Goal: Task Accomplishment & Management: Complete application form

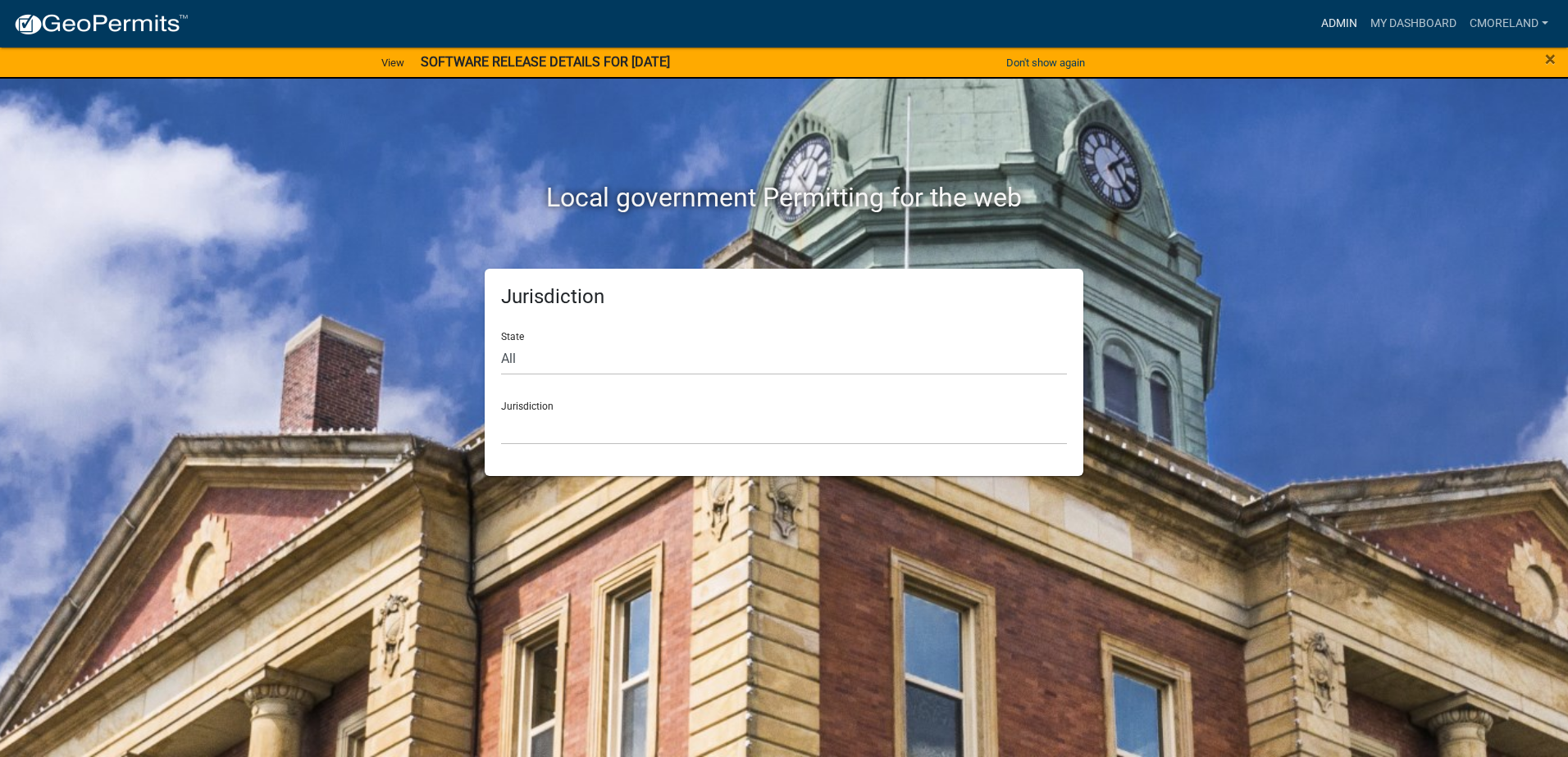
click at [1340, 23] on link "Admin" at bounding box center [1339, 23] width 49 height 31
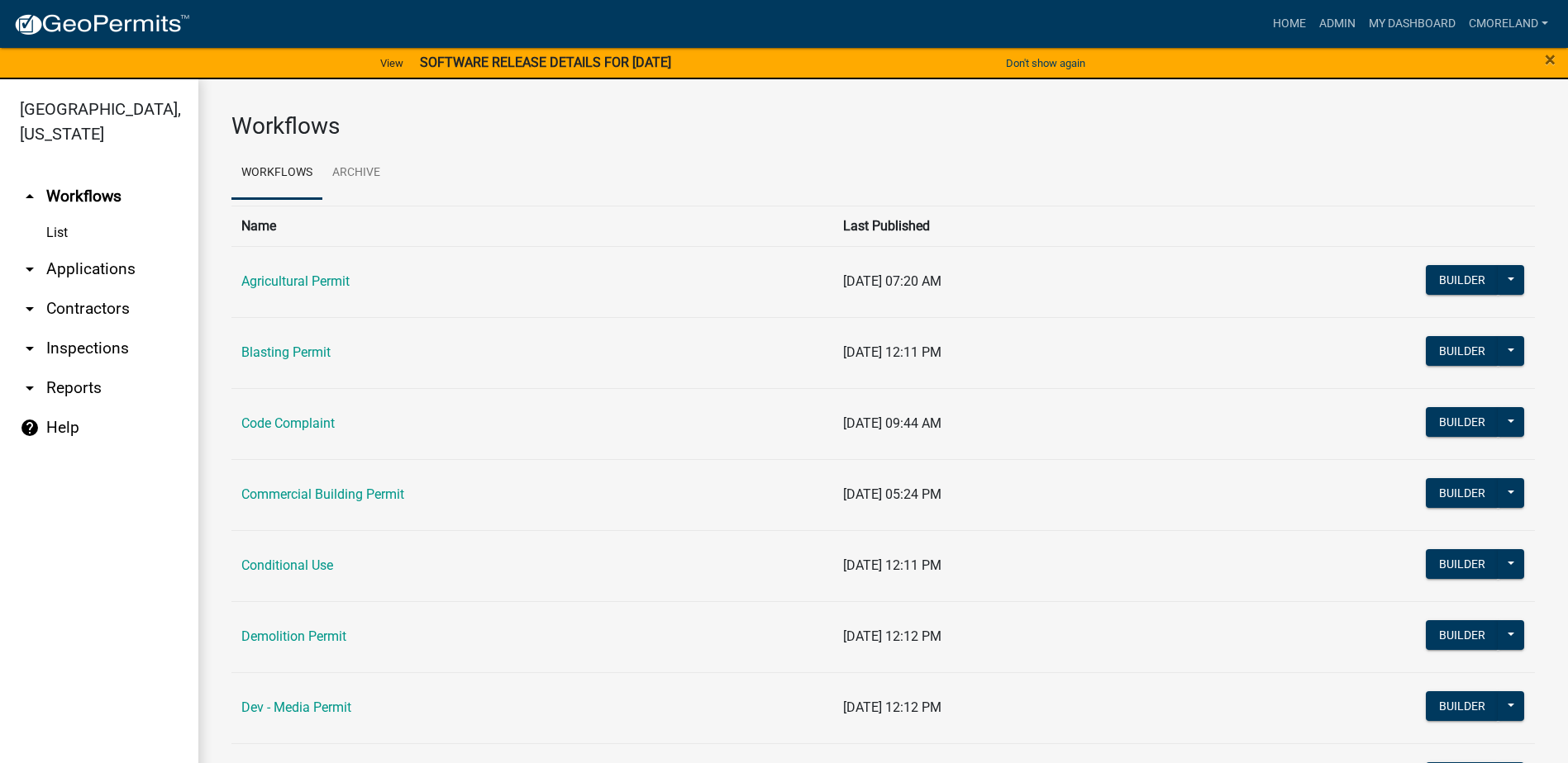
click at [94, 352] on link "arrow_drop_down Inspections" at bounding box center [99, 349] width 199 height 40
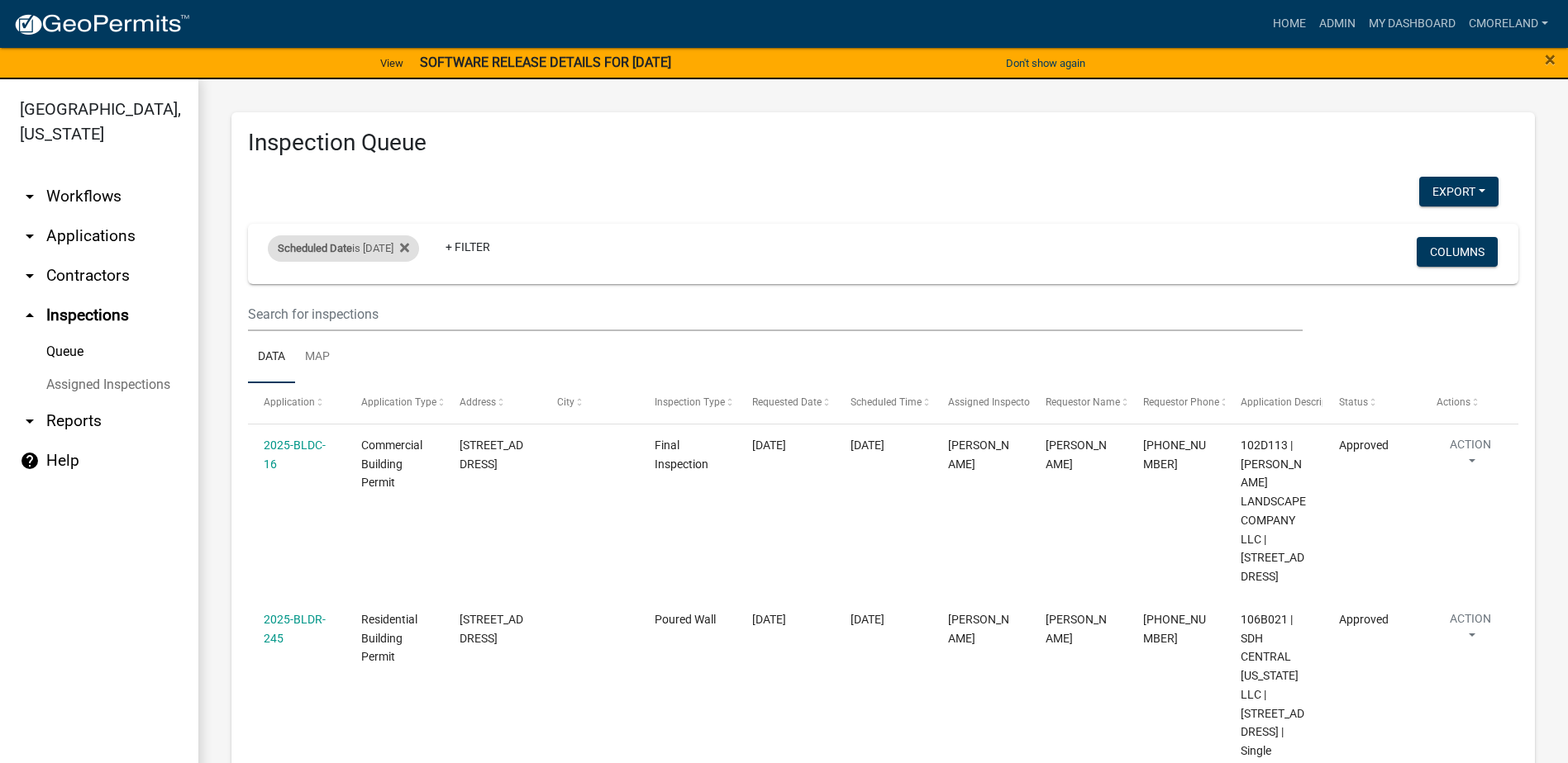
click at [395, 245] on div "Scheduled Date is [DATE]" at bounding box center [343, 248] width 151 height 26
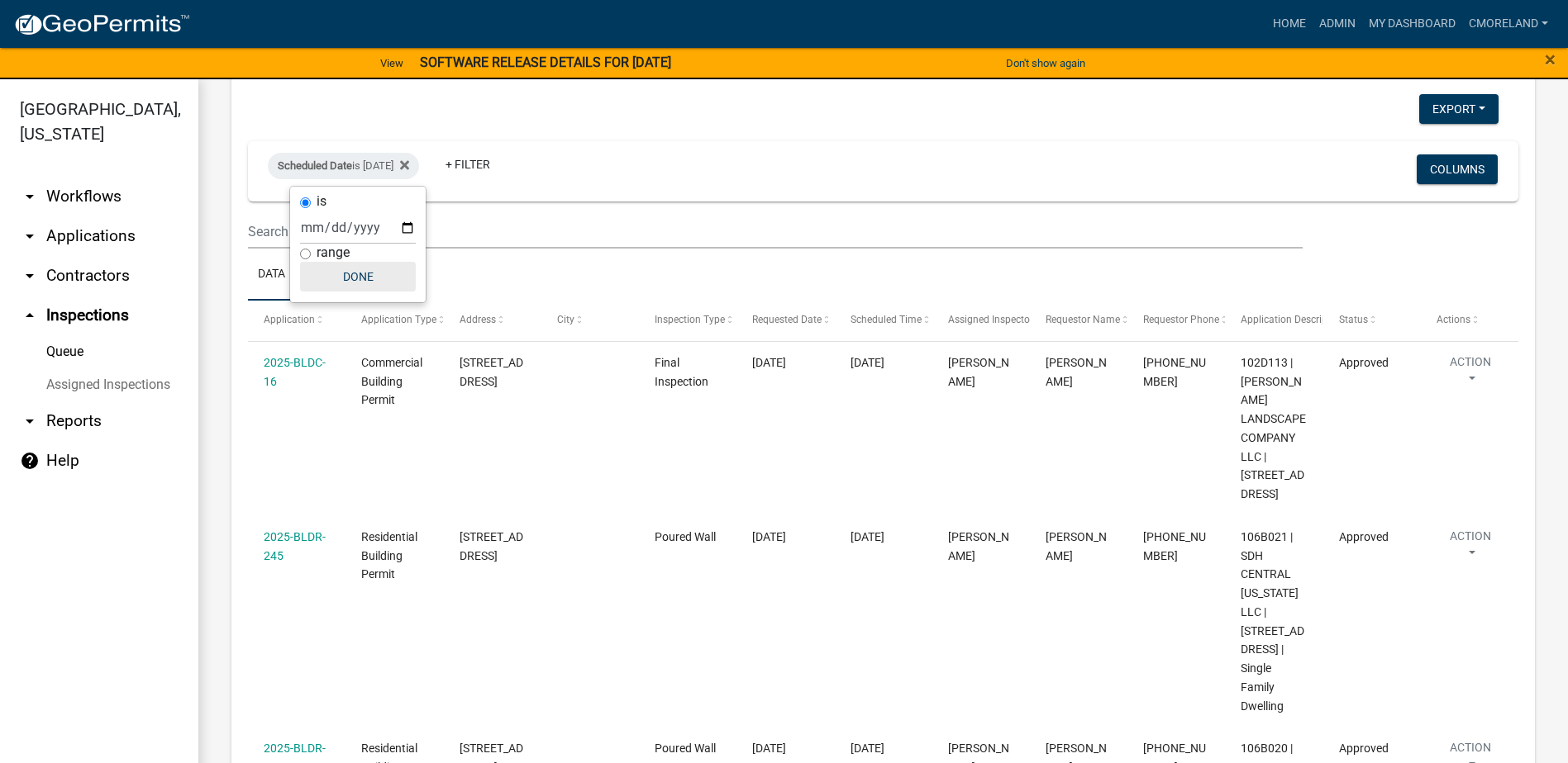
click at [372, 277] on button "Done" at bounding box center [358, 276] width 116 height 30
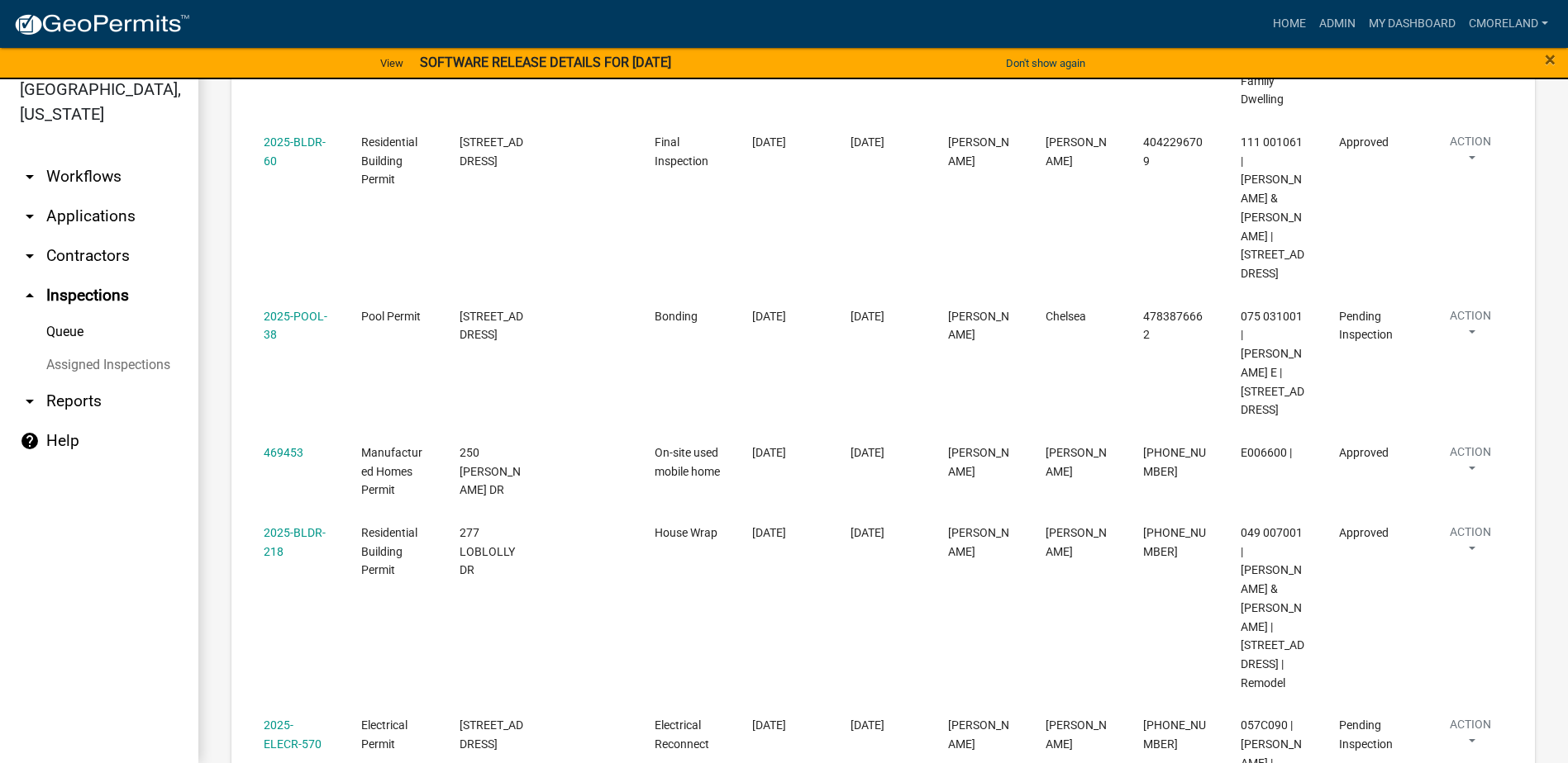
scroll to position [991, 0]
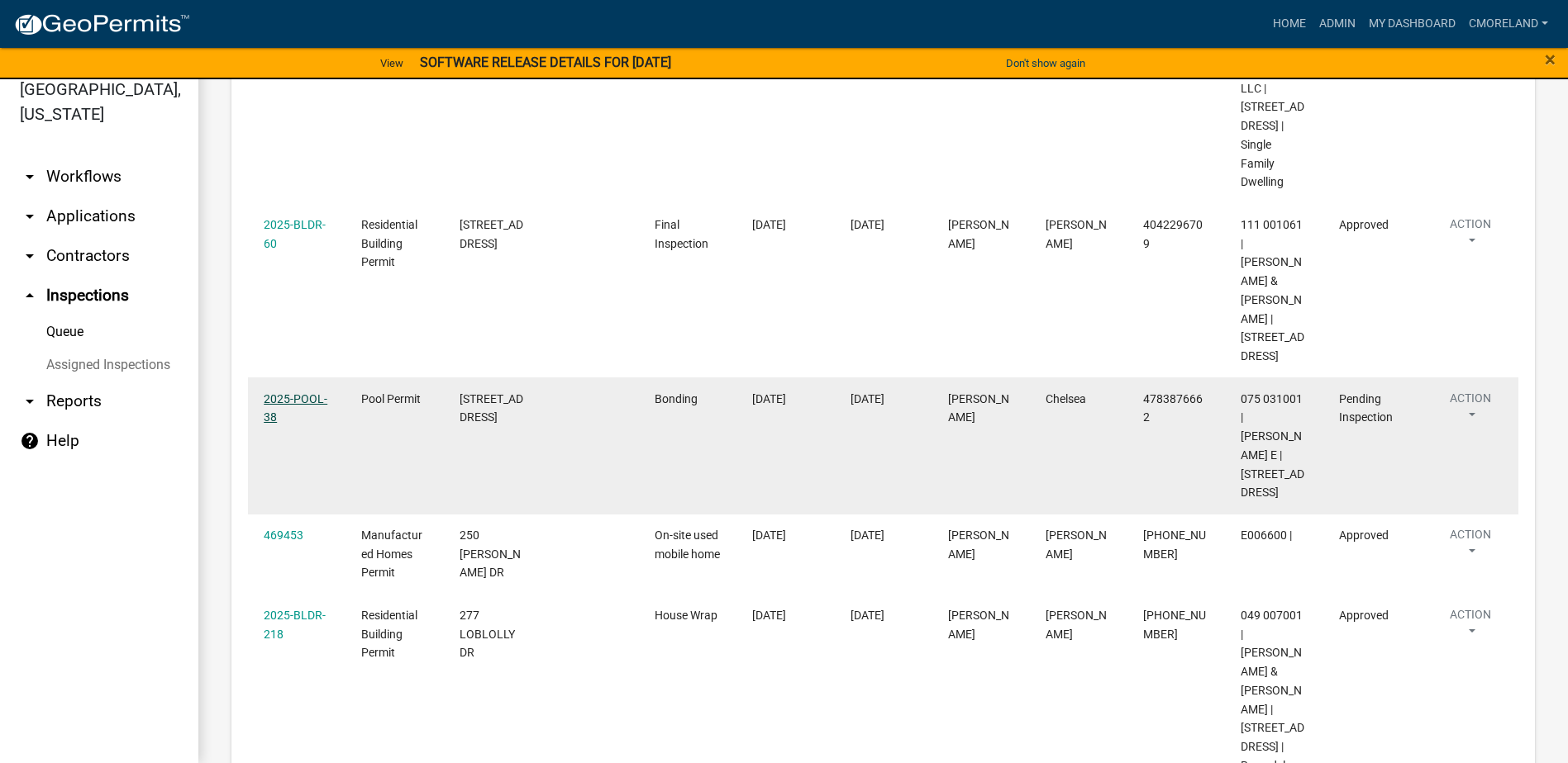
click at [299, 393] on link "2025-POOL-38" at bounding box center [295, 409] width 64 height 32
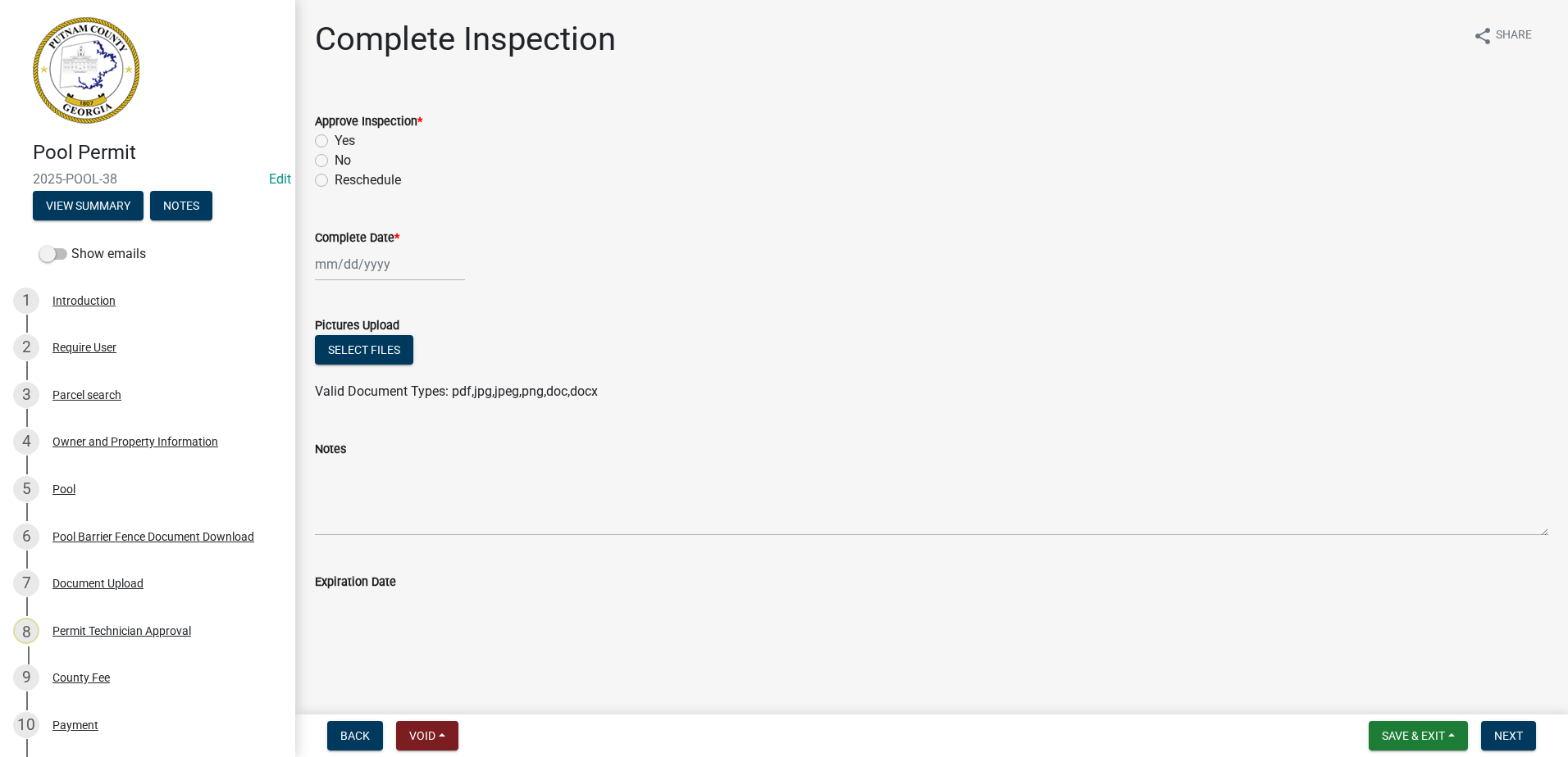
click at [334, 139] on label "Yes" at bounding box center [344, 141] width 21 height 20
click at [334, 139] on input "Yes" at bounding box center [340, 136] width 11 height 11
radio input "true"
click at [351, 264] on div at bounding box center [390, 265] width 150 height 34
select select "10"
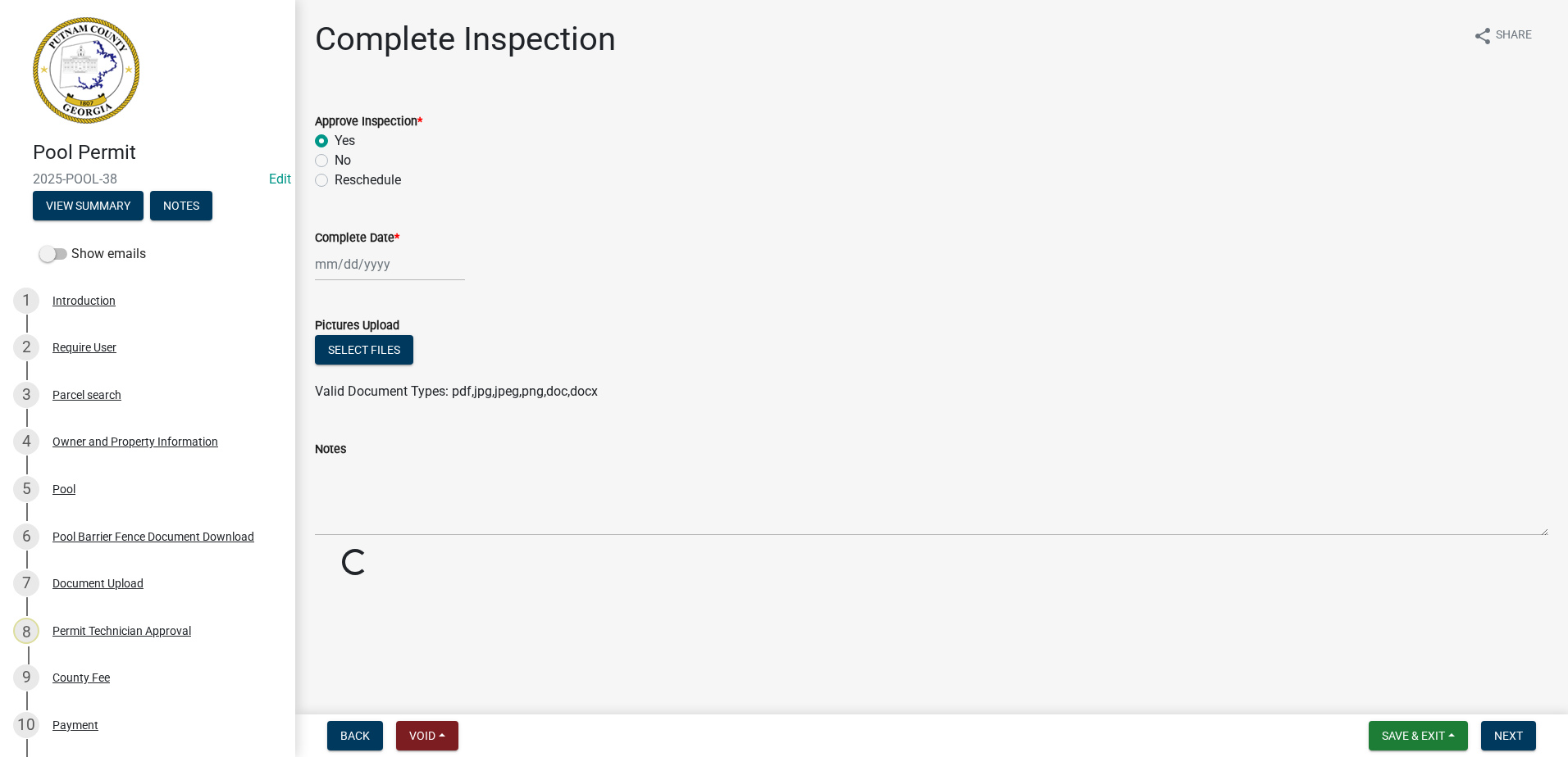
select select "2025"
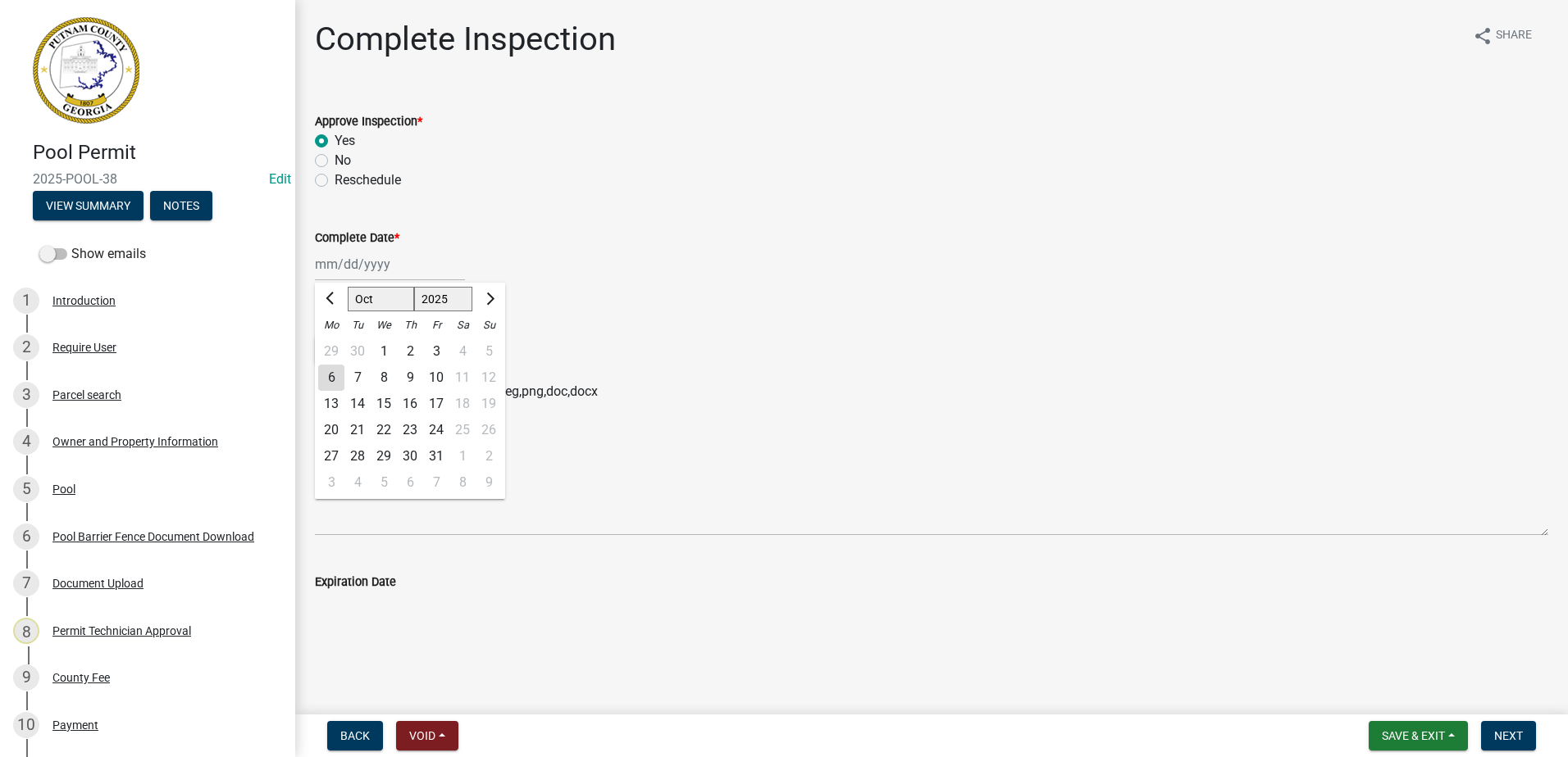
click at [339, 380] on div "6" at bounding box center [331, 377] width 26 height 26
type input "[DATE]"
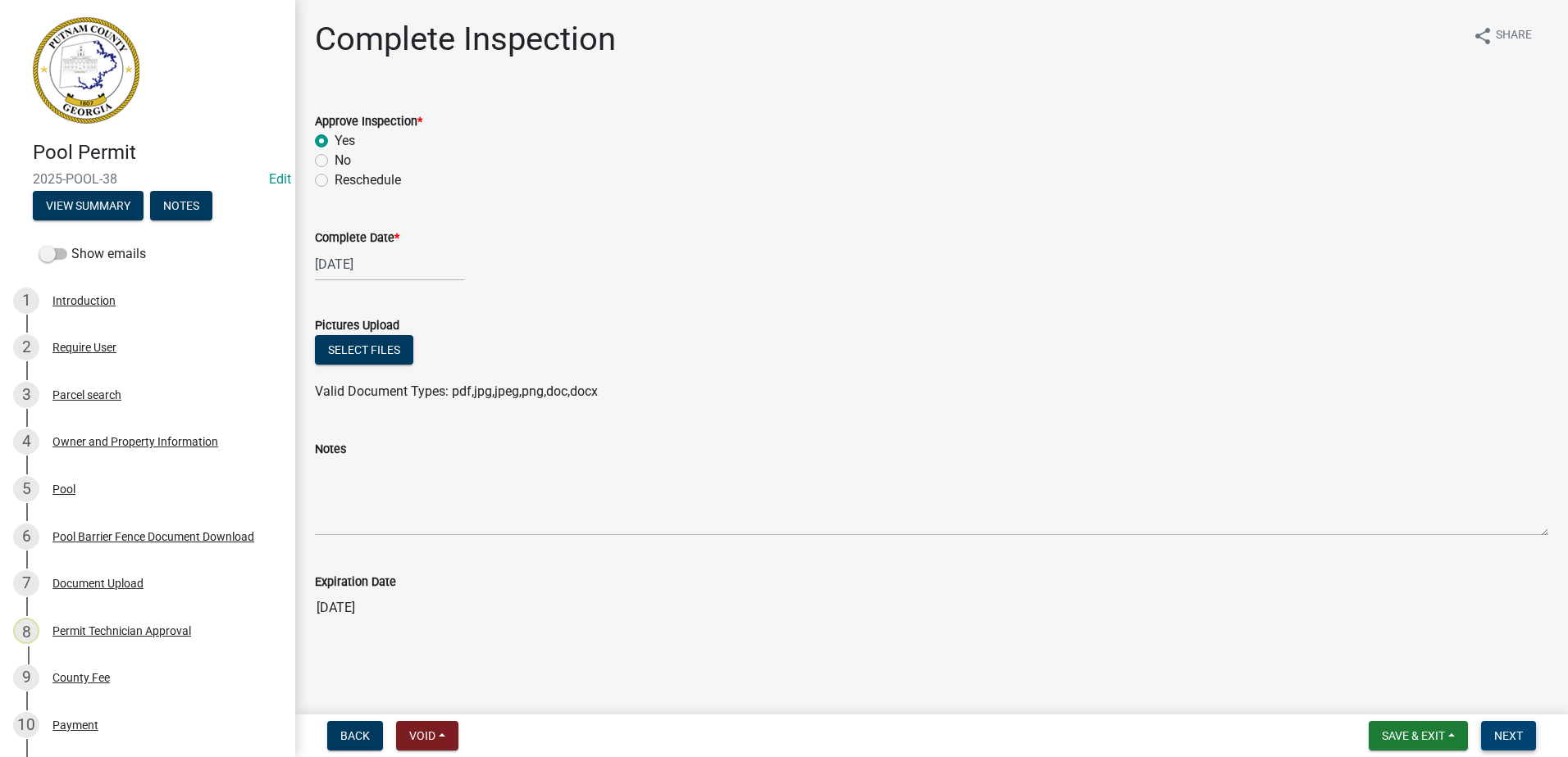
click at [1507, 726] on button "Next" at bounding box center [1508, 736] width 55 height 29
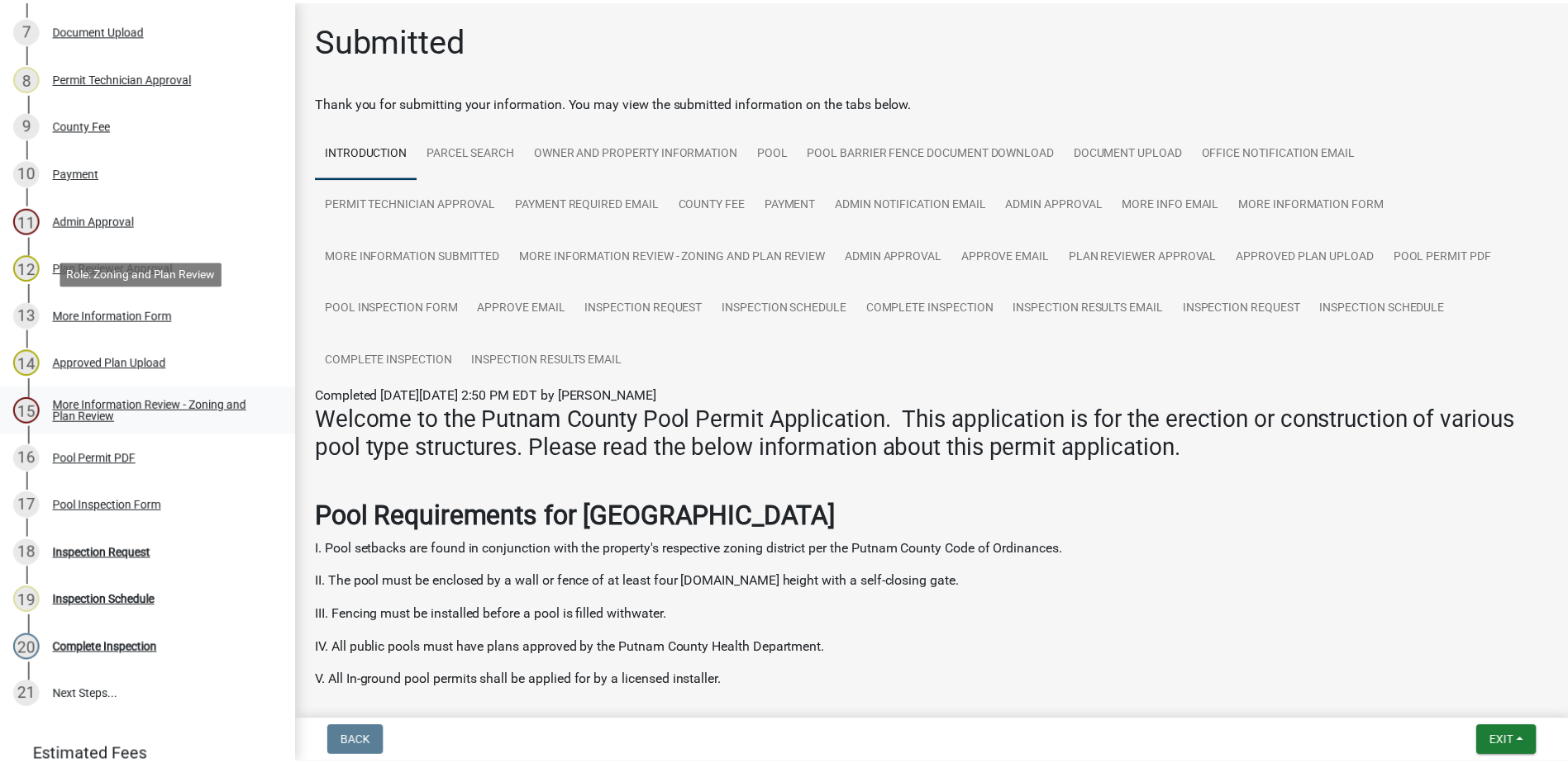
scroll to position [661, 0]
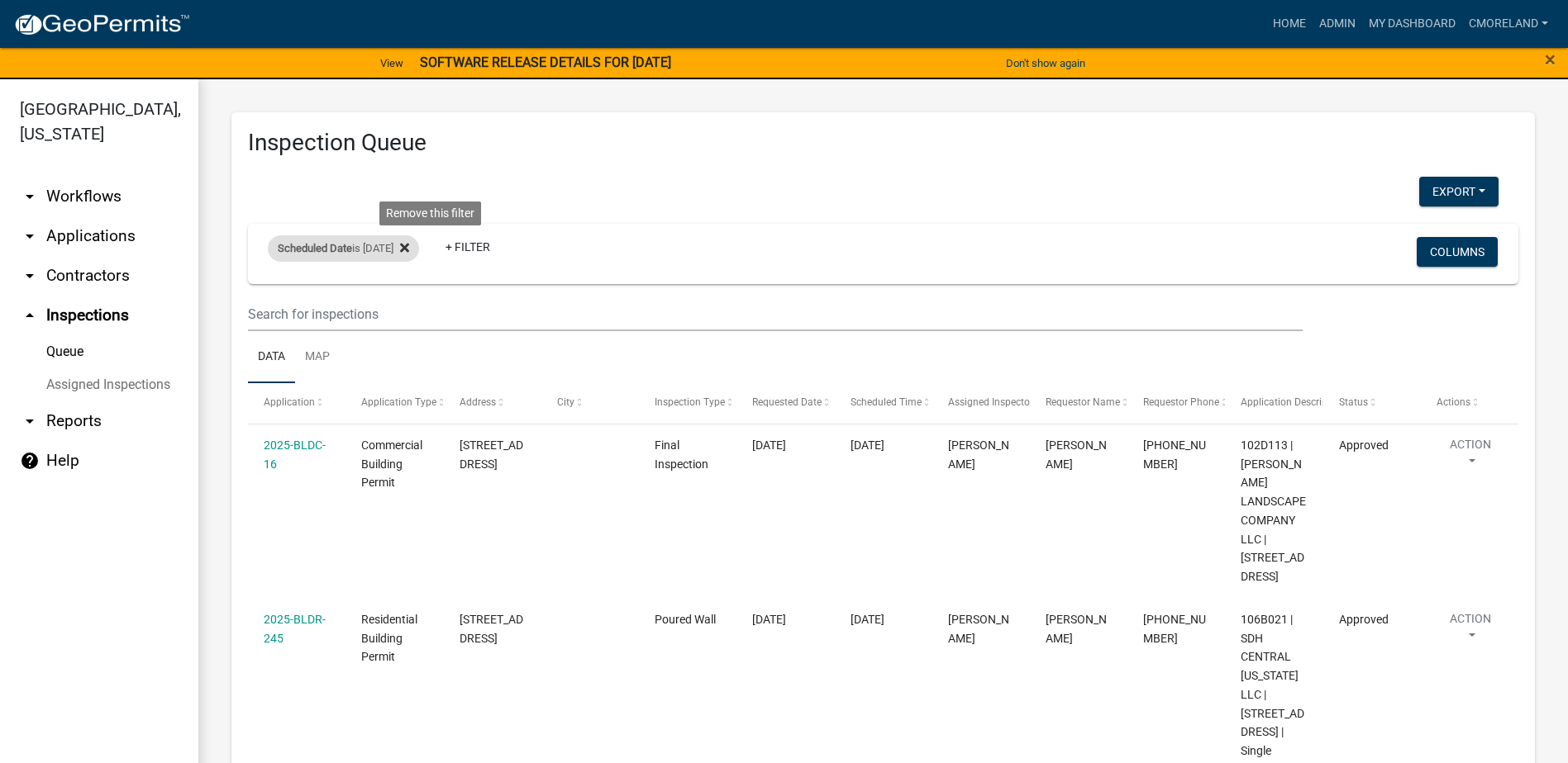
click at [409, 250] on icon at bounding box center [405, 248] width 9 height 9
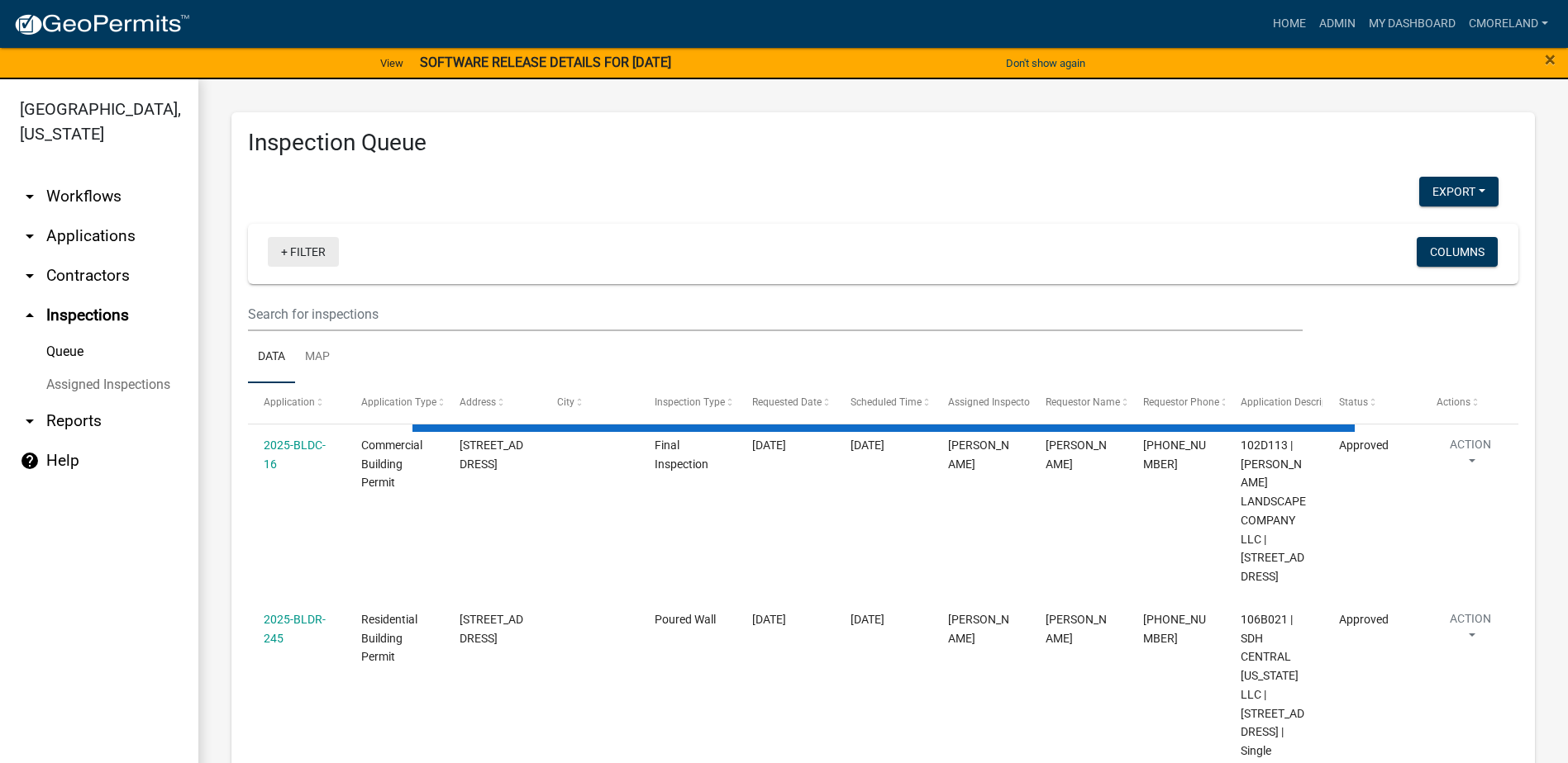
click at [307, 251] on link "+ Filter" at bounding box center [303, 252] width 71 height 30
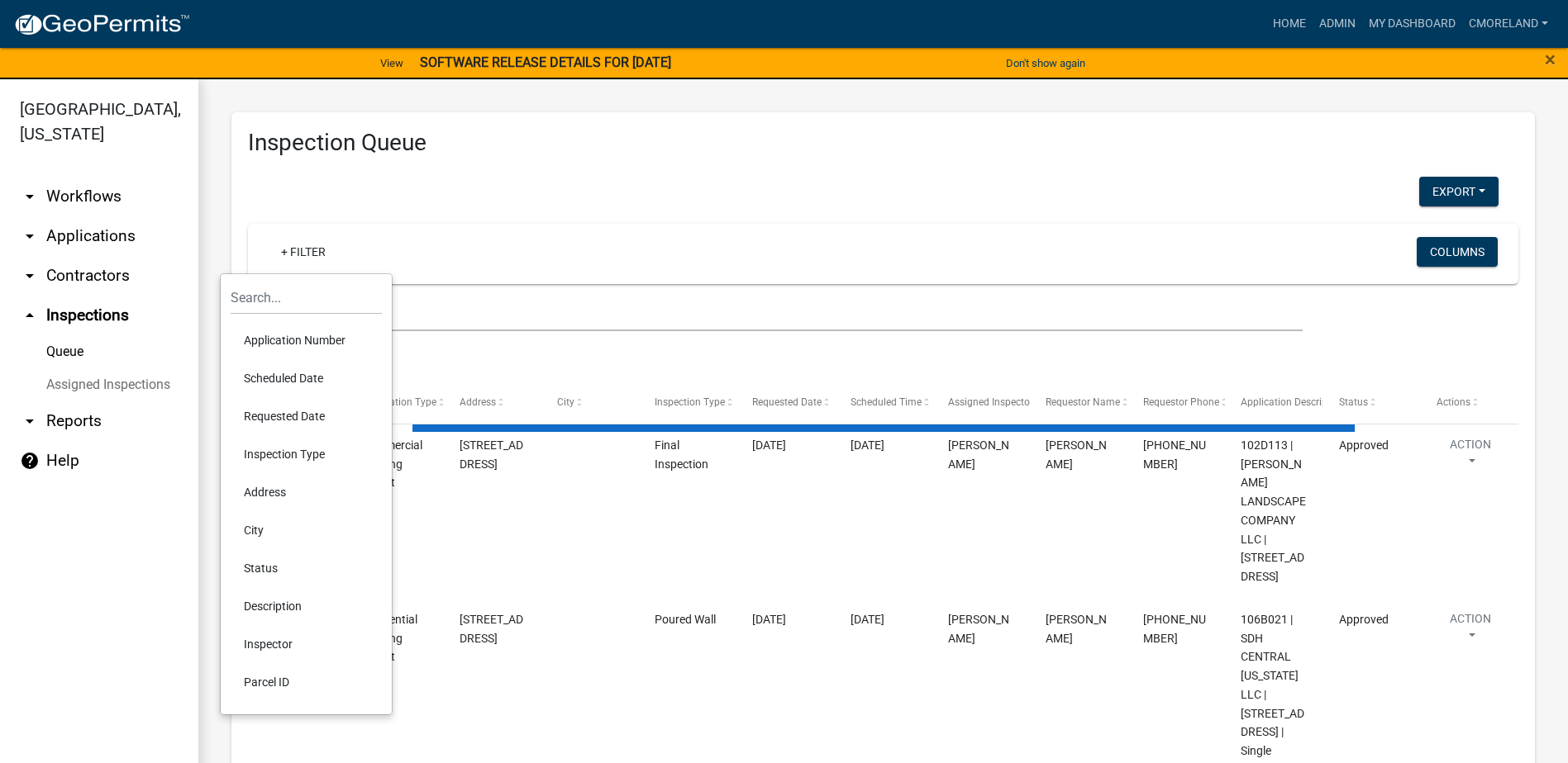
click at [317, 375] on li "Scheduled Date" at bounding box center [306, 378] width 151 height 38
select select "2: 50"
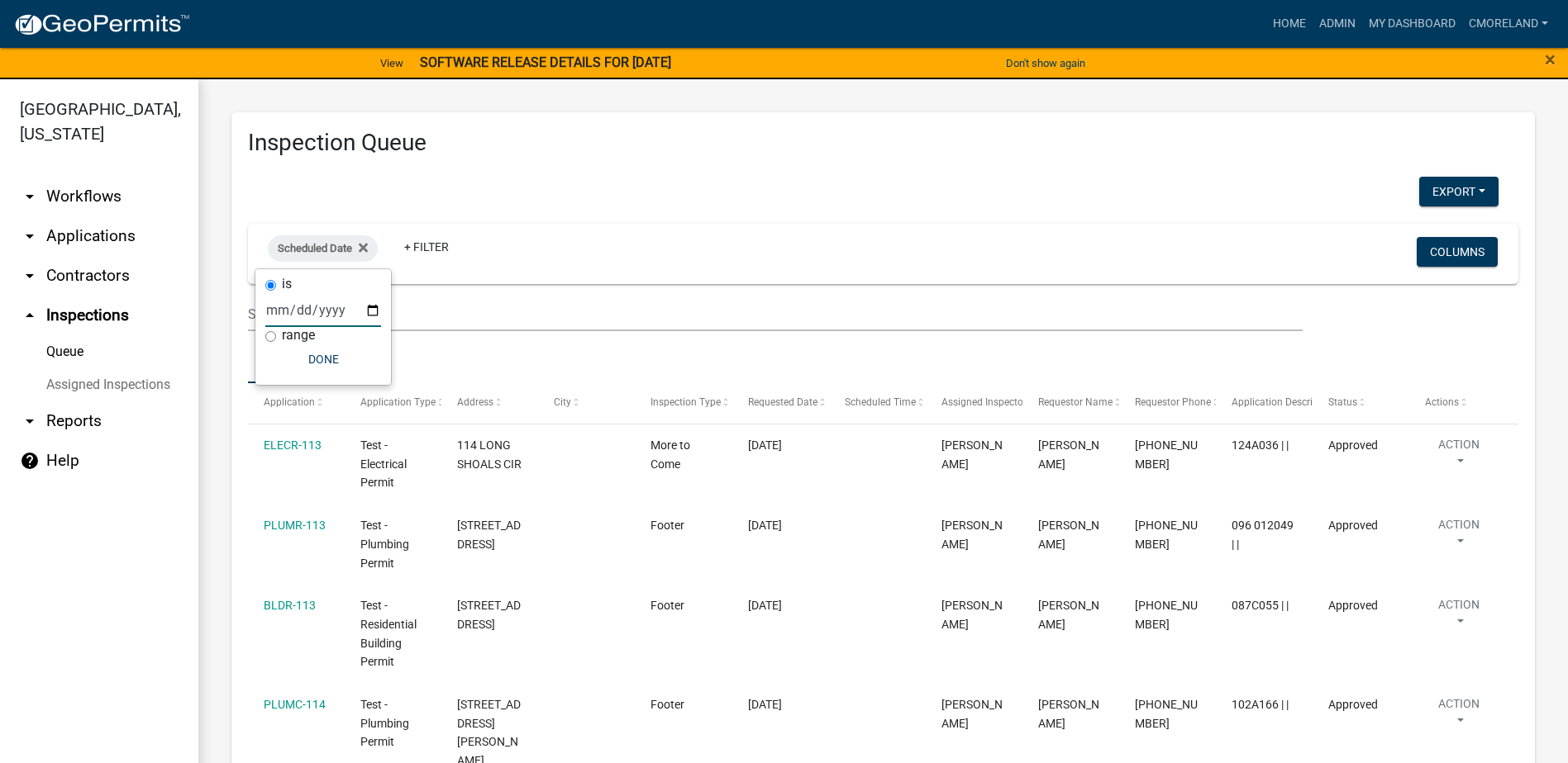
click at [373, 311] on input "date" at bounding box center [323, 310] width 116 height 34
type input "[DATE]"
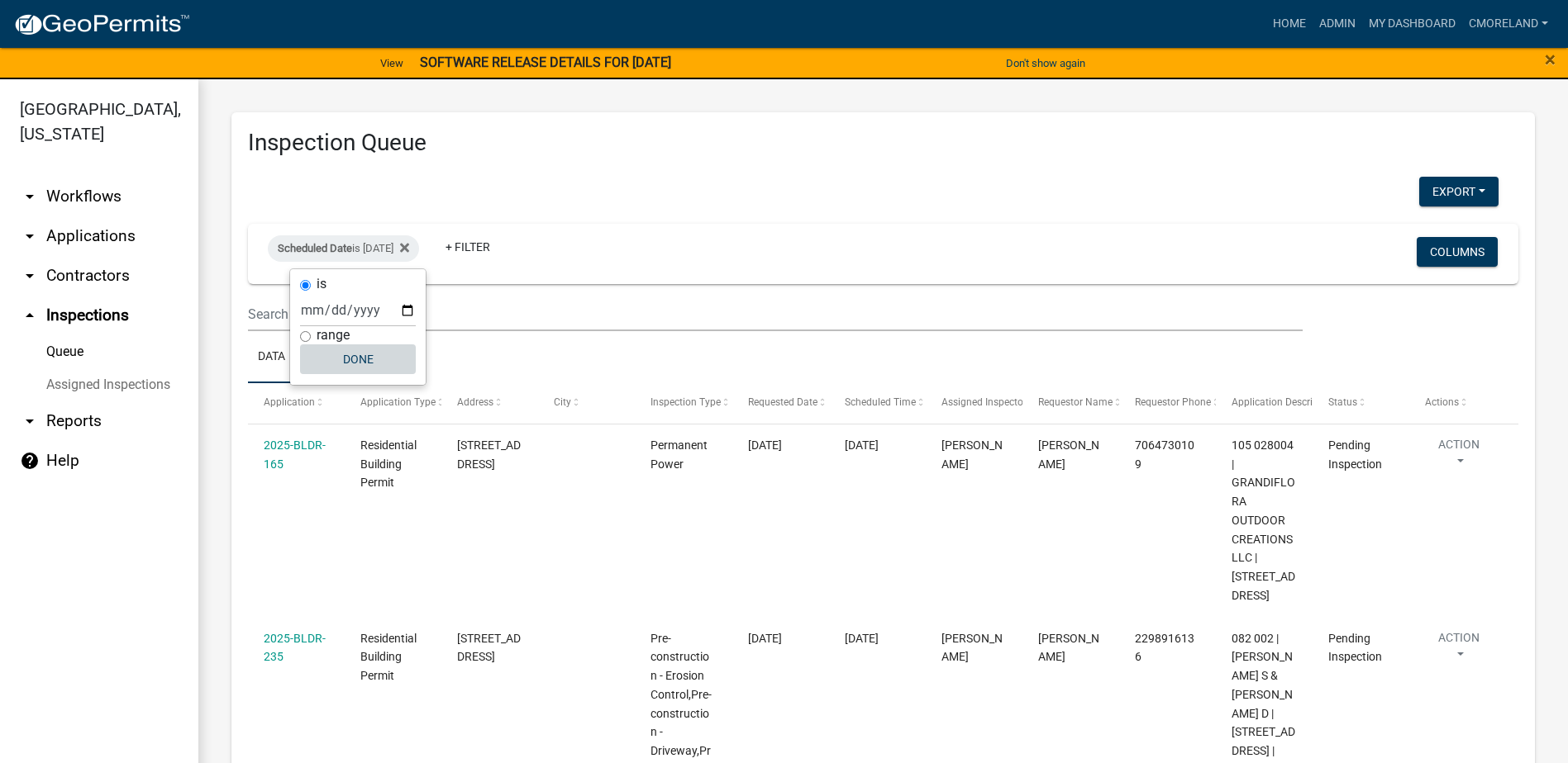
click at [346, 354] on button "Done" at bounding box center [358, 359] width 116 height 30
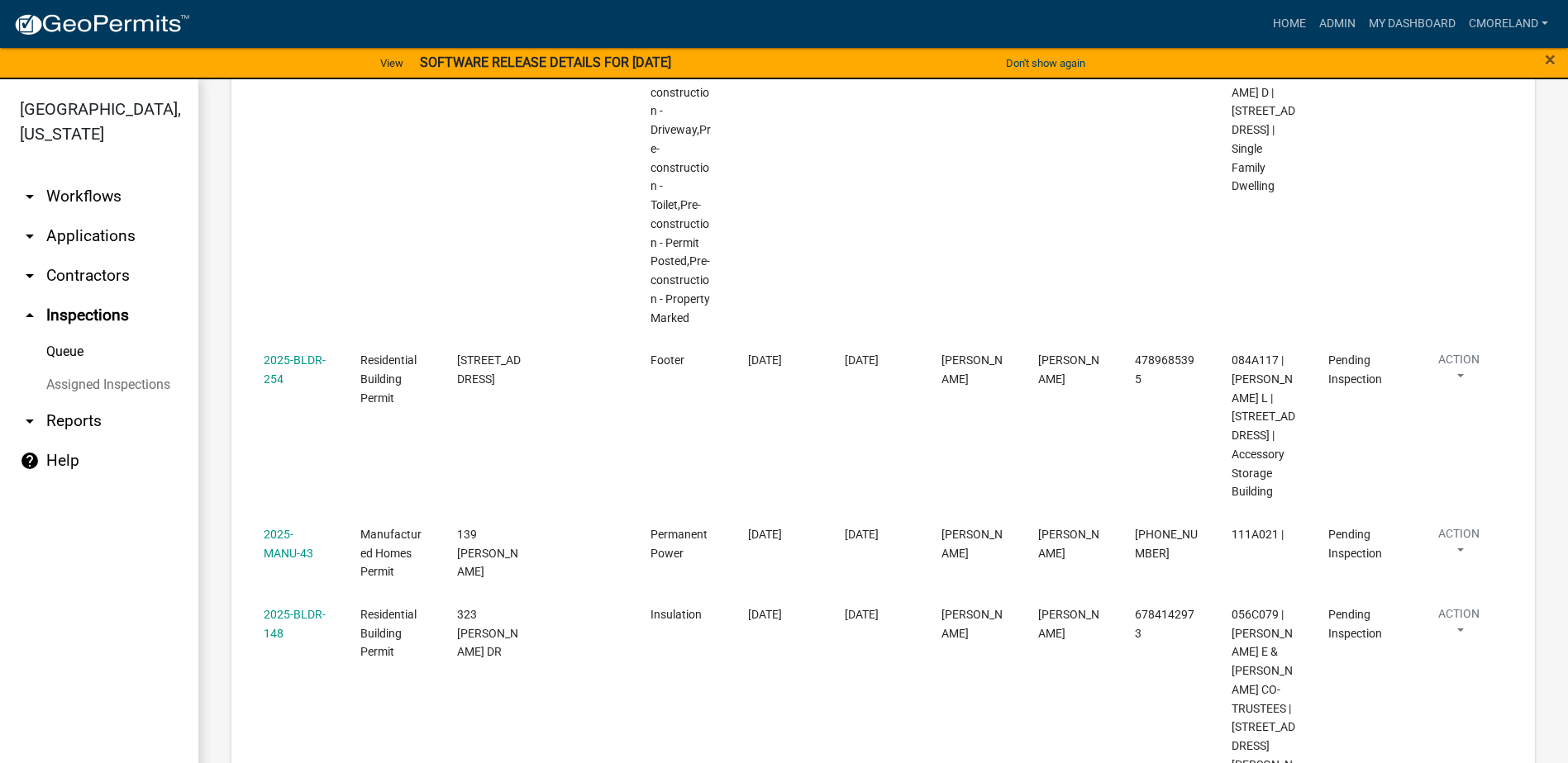
scroll to position [501, 0]
